Goal: Information Seeking & Learning: Check status

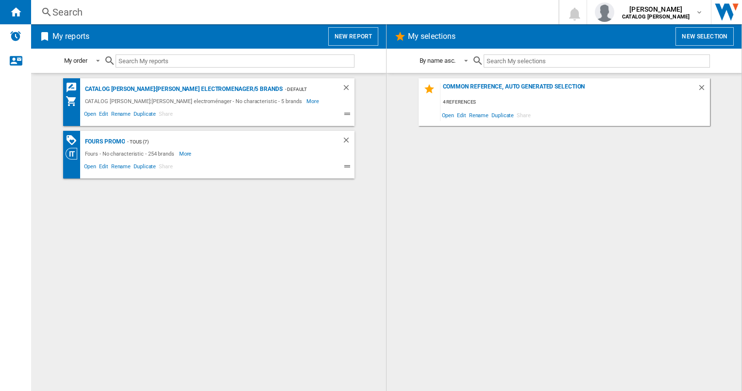
click at [70, 9] on div "Search" at bounding box center [292, 12] width 481 height 14
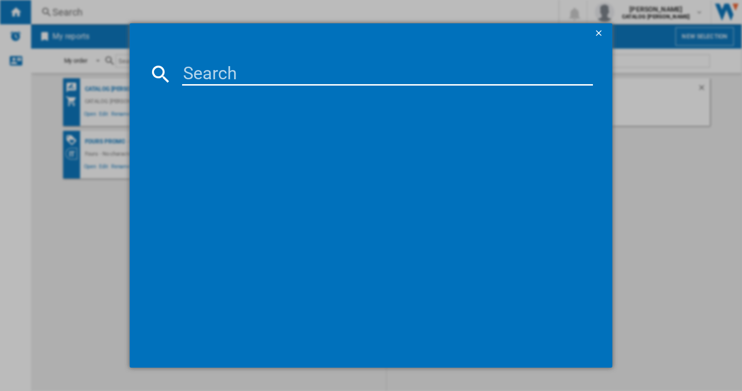
click at [242, 71] on input at bounding box center [387, 73] width 410 height 23
paste input "TI64IG00FZ"
type input "TI64IG00FZ"
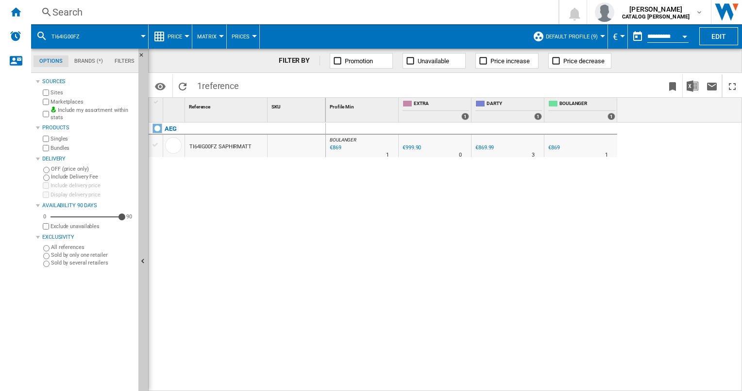
click at [191, 147] on div "TI64IG00FZ SAPHIRMATT" at bounding box center [220, 147] width 62 height 22
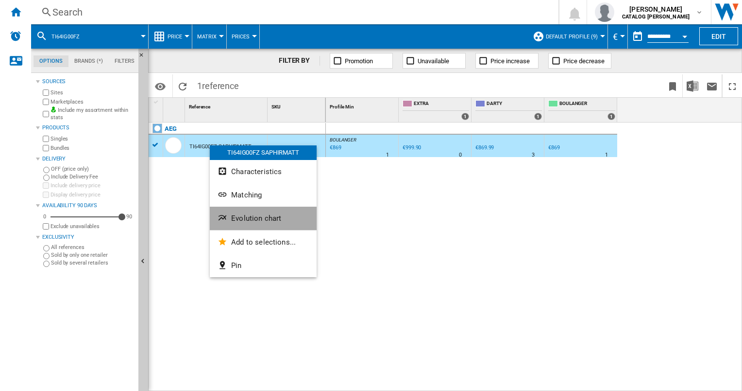
click at [249, 222] on span "Evolution chart" at bounding box center [256, 218] width 50 height 9
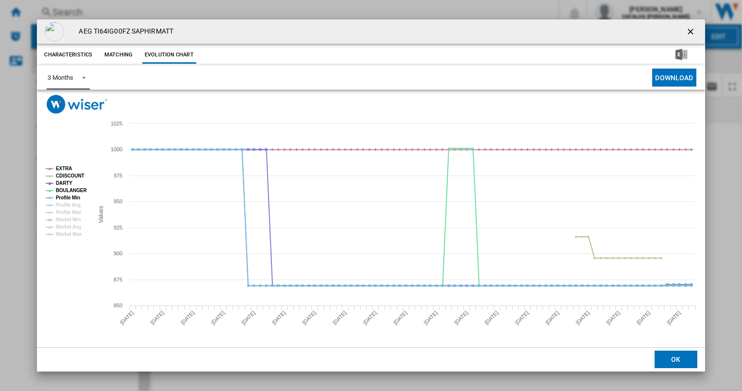
click at [85, 78] on span "Product popup" at bounding box center [81, 76] width 12 height 9
click at [73, 99] on div "6 Months" at bounding box center [60, 101] width 25 height 9
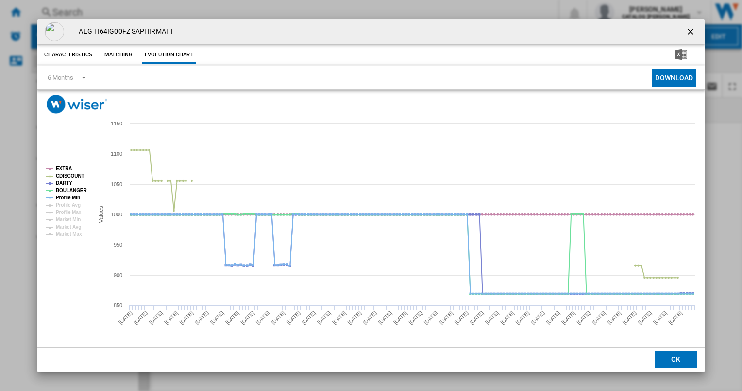
click at [690, 30] on ng-md-icon "getI18NText('BUTTONS.CLOSE_DIALOG')" at bounding box center [692, 33] width 12 height 12
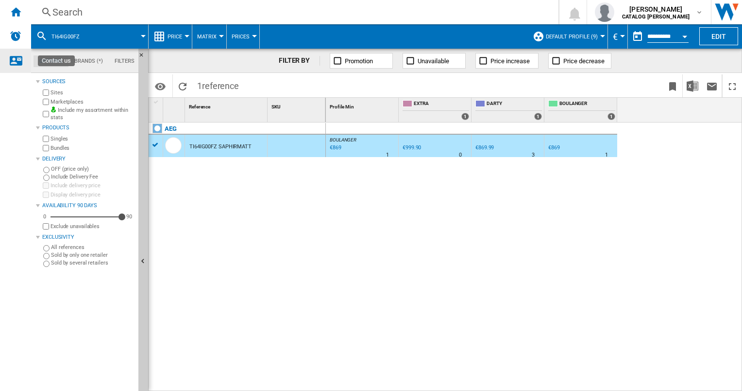
click at [12, 64] on ng-md-icon "Contact us" at bounding box center [16, 60] width 12 height 12
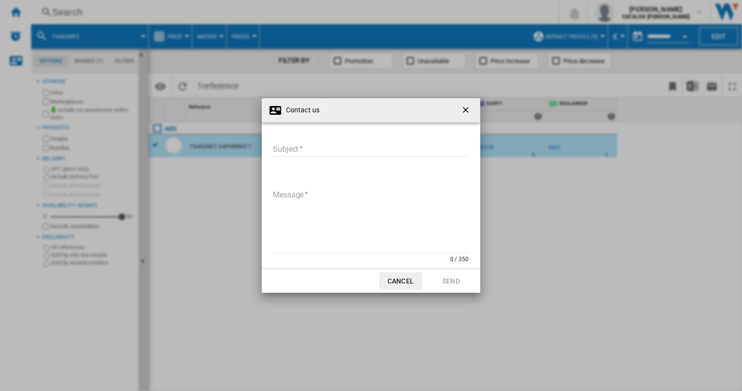
click at [461, 110] on button "button" at bounding box center [466, 110] width 19 height 19
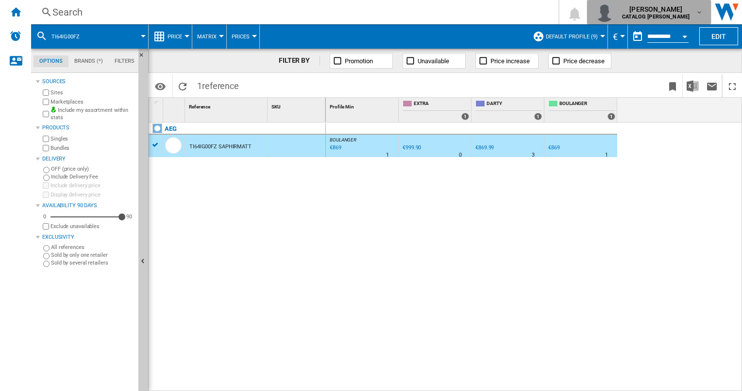
click at [695, 14] on div "[PERSON_NAME] CATALOG [PERSON_NAME]" at bounding box center [656, 12] width 77 height 16
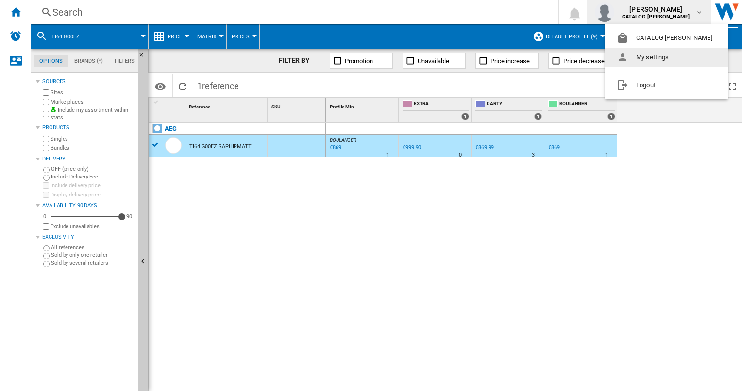
click at [659, 59] on button "My settings" at bounding box center [666, 57] width 123 height 19
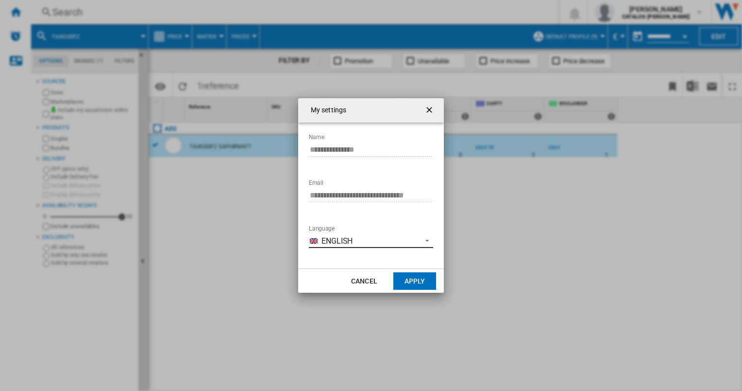
click at [393, 242] on span "English" at bounding box center [369, 241] width 95 height 11
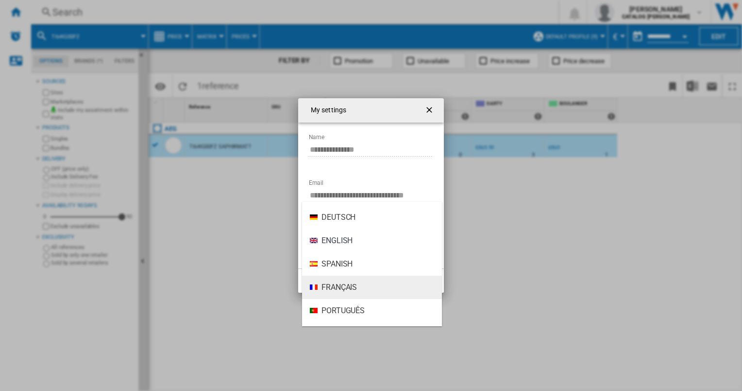
click at [351, 290] on span "Français" at bounding box center [339, 287] width 35 height 11
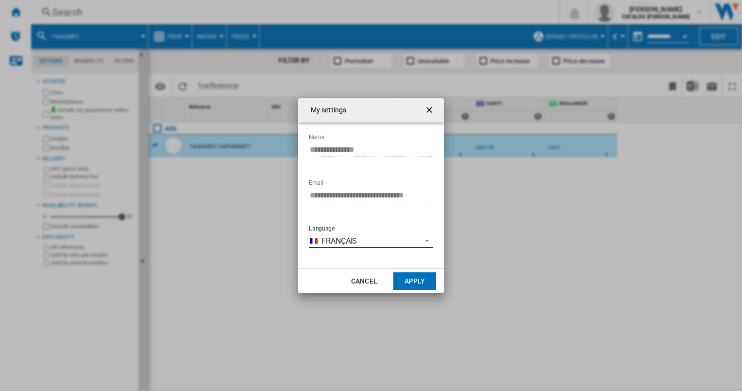
click at [427, 240] on span "Language: \a\9\9\9\9\9\9\9\a\9 \a\9 Français\a\9\9\9\9\9\9\9\a\9\9\9" at bounding box center [425, 239] width 12 height 9
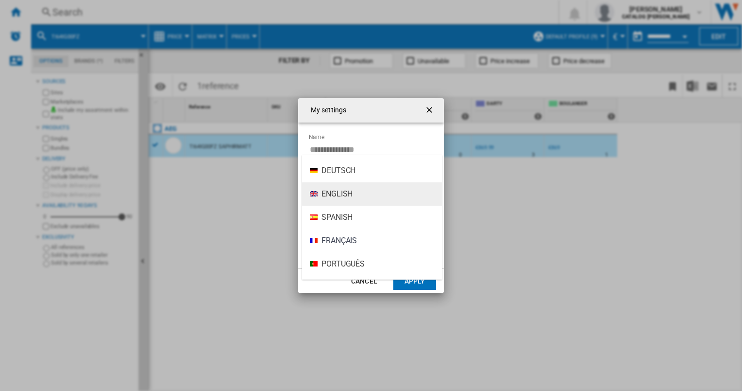
click at [358, 198] on md-option "English" at bounding box center [372, 193] width 140 height 23
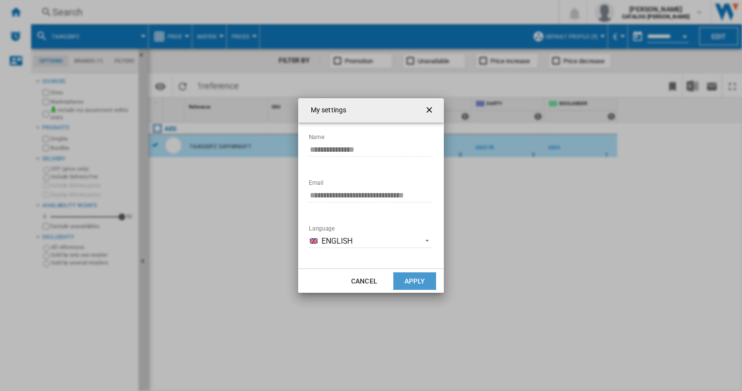
click at [412, 282] on button "Apply" at bounding box center [414, 280] width 43 height 17
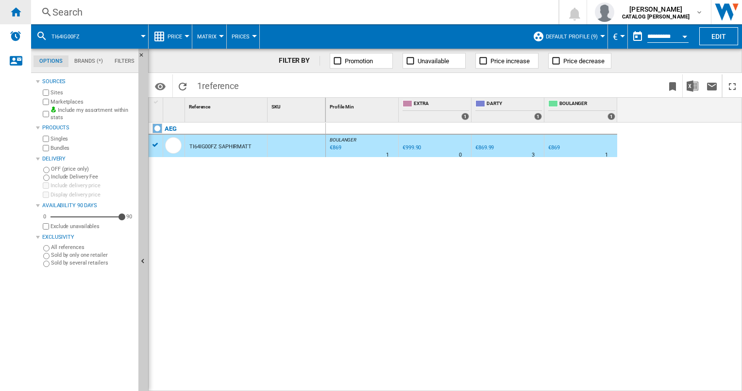
click at [23, 13] on div "Home" at bounding box center [15, 12] width 31 height 24
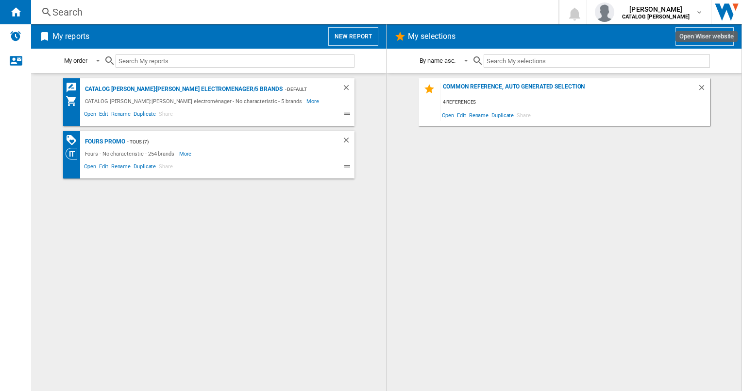
click at [729, 12] on img "Open Wiser website" at bounding box center [727, 12] width 31 height 24
click at [19, 34] on img "Alerts" at bounding box center [16, 36] width 12 height 12
click at [13, 64] on ng-md-icon "Contact us" at bounding box center [16, 60] width 12 height 12
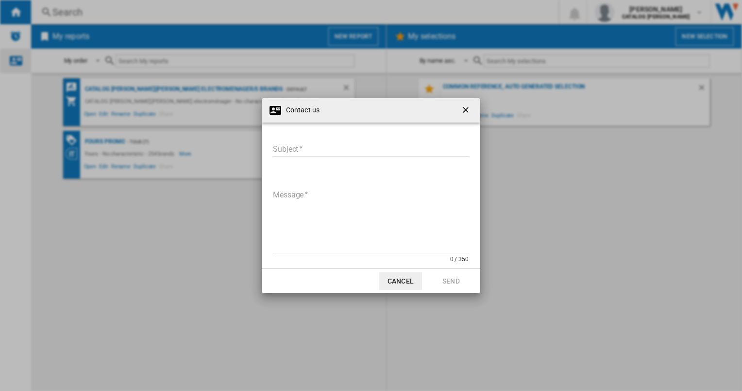
click at [13, 64] on div "Contact us Subject Subject required Message 0 / 350 Message required Cancel Send" at bounding box center [371, 195] width 742 height 391
click at [468, 115] on ng-md-icon "getI18NText('BUTTONS.CLOSE_DIALOG')" at bounding box center [467, 111] width 12 height 12
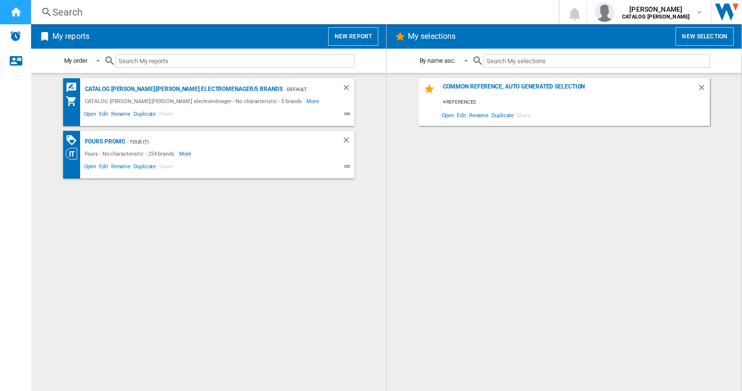
click at [27, 12] on div "Home" at bounding box center [15, 12] width 31 height 24
click at [93, 167] on span "Open" at bounding box center [91, 168] width 16 height 12
